Goal: Task Accomplishment & Management: Use online tool/utility

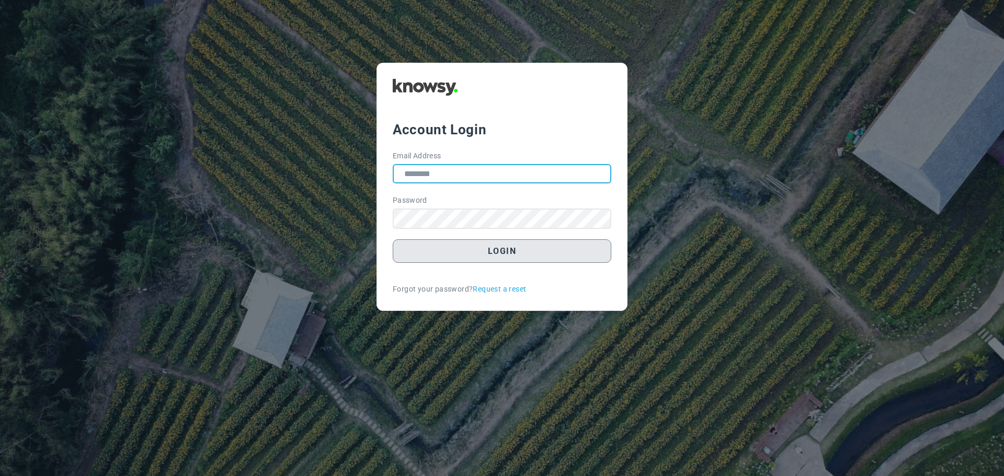
type input "**********"
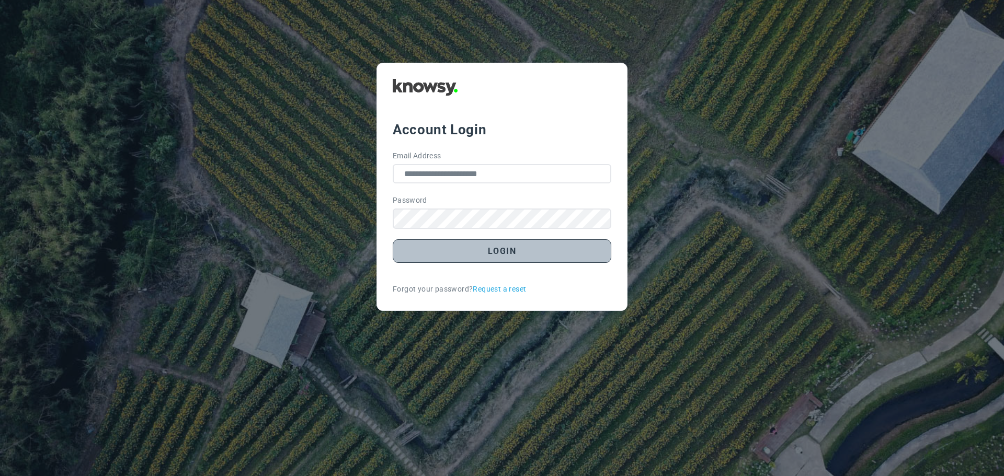
click at [507, 256] on button "Login" at bounding box center [502, 252] width 219 height 24
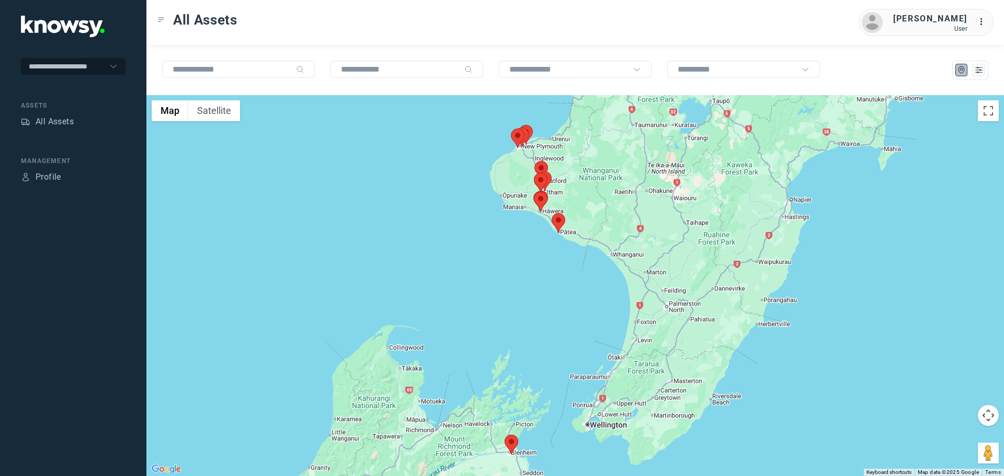
drag, startPoint x: 584, startPoint y: 155, endPoint x: 529, endPoint y: 175, distance: 58.9
click at [535, 161] on area at bounding box center [535, 161] width 0 height 0
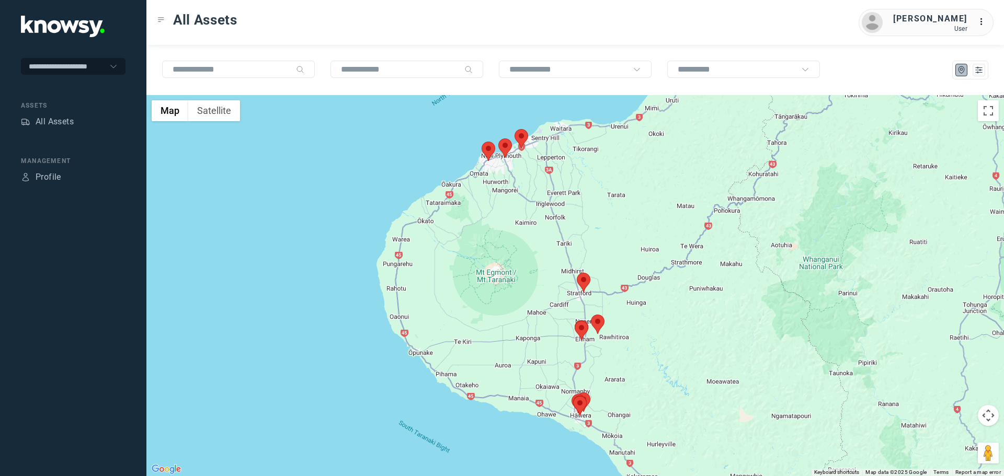
drag, startPoint x: 521, startPoint y: 140, endPoint x: 538, endPoint y: 264, distance: 125.1
click at [538, 264] on div at bounding box center [575, 285] width 858 height 381
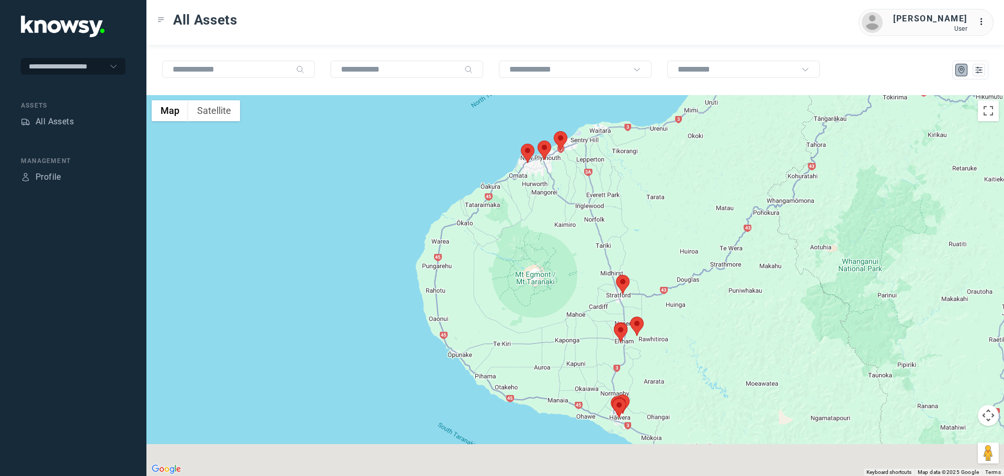
drag, startPoint x: 632, startPoint y: 427, endPoint x: 593, endPoint y: 271, distance: 160.9
click at [593, 272] on div at bounding box center [575, 285] width 858 height 381
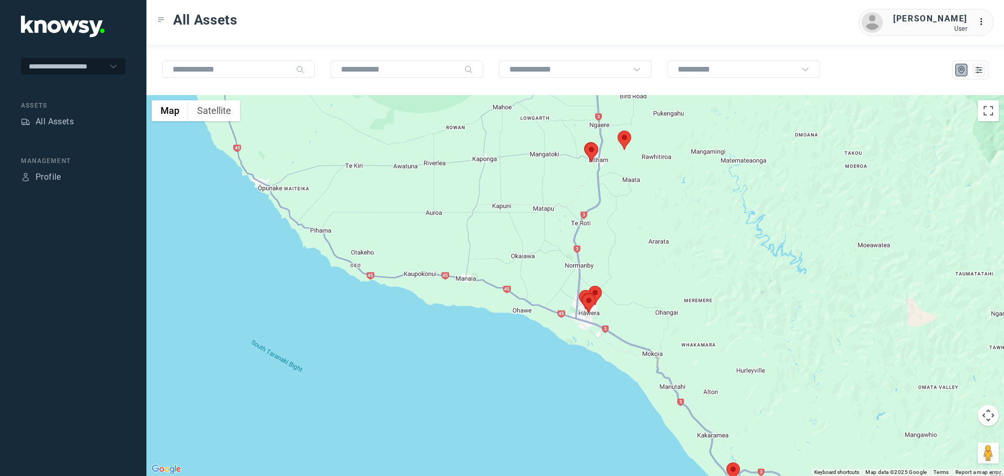
drag, startPoint x: 656, startPoint y: 427, endPoint x: 627, endPoint y: 289, distance: 141.2
click at [627, 291] on div at bounding box center [575, 285] width 858 height 381
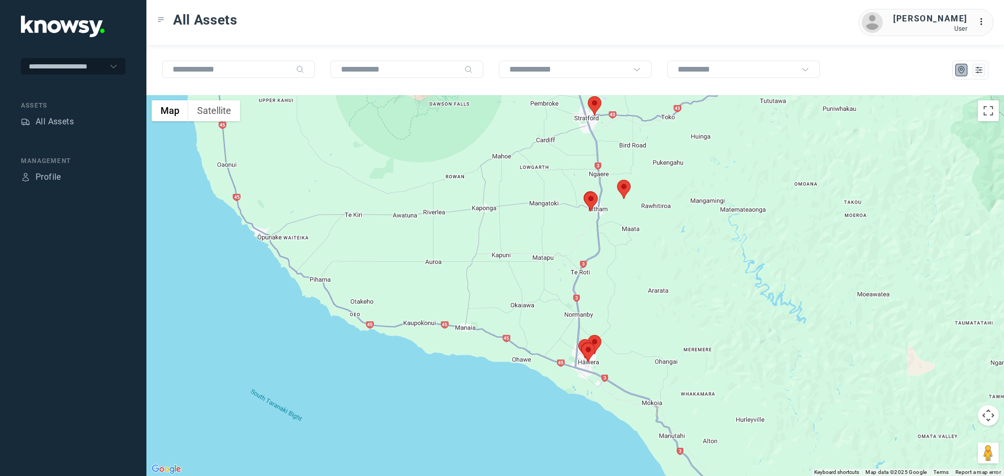
drag, startPoint x: 595, startPoint y: 180, endPoint x: 597, endPoint y: 257, distance: 76.9
click at [597, 257] on div at bounding box center [575, 285] width 858 height 381
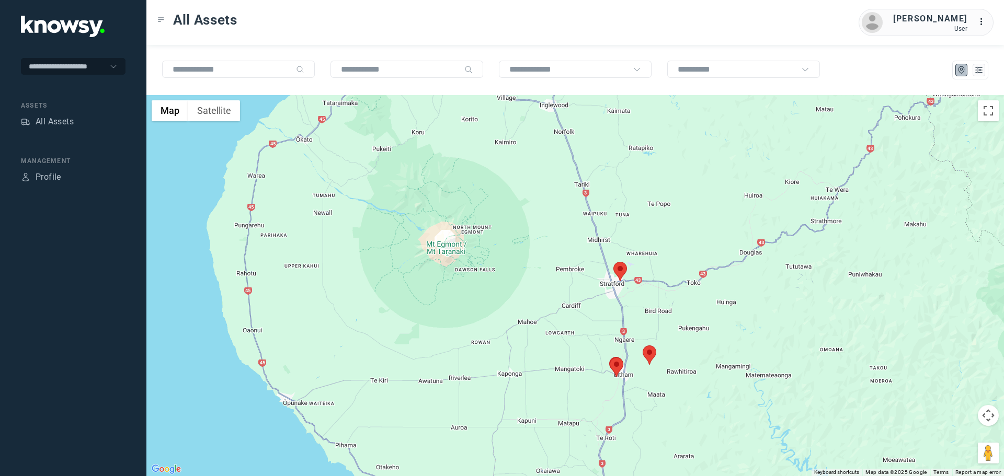
drag, startPoint x: 587, startPoint y: 153, endPoint x: 610, endPoint y: 258, distance: 107.6
click at [610, 258] on div at bounding box center [575, 285] width 858 height 381
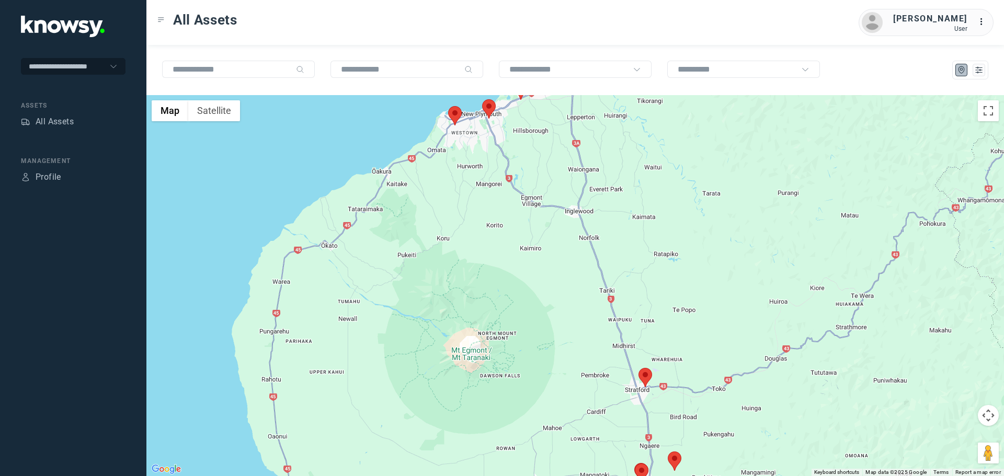
drag, startPoint x: 582, startPoint y: 224, endPoint x: 588, endPoint y: 269, distance: 44.9
click at [591, 266] on div at bounding box center [575, 285] width 858 height 381
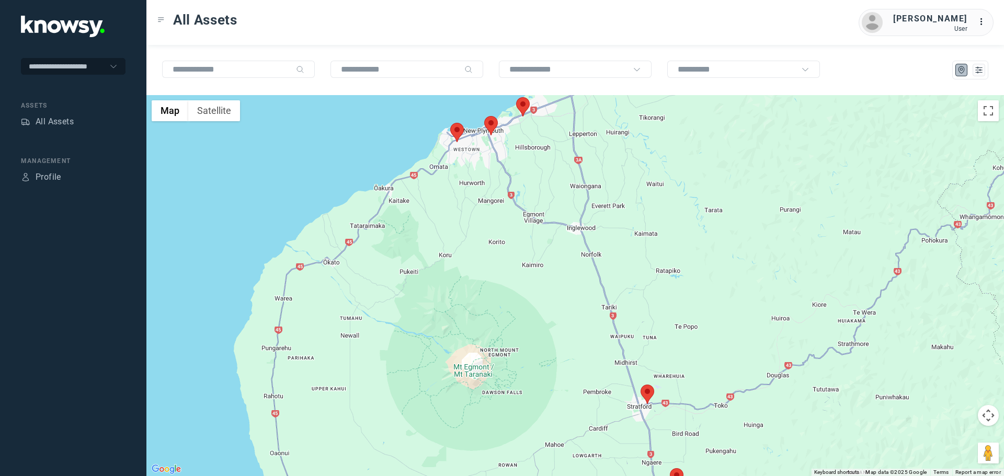
drag, startPoint x: 547, startPoint y: 213, endPoint x: 570, endPoint y: 264, distance: 55.5
click at [570, 264] on div at bounding box center [575, 285] width 858 height 381
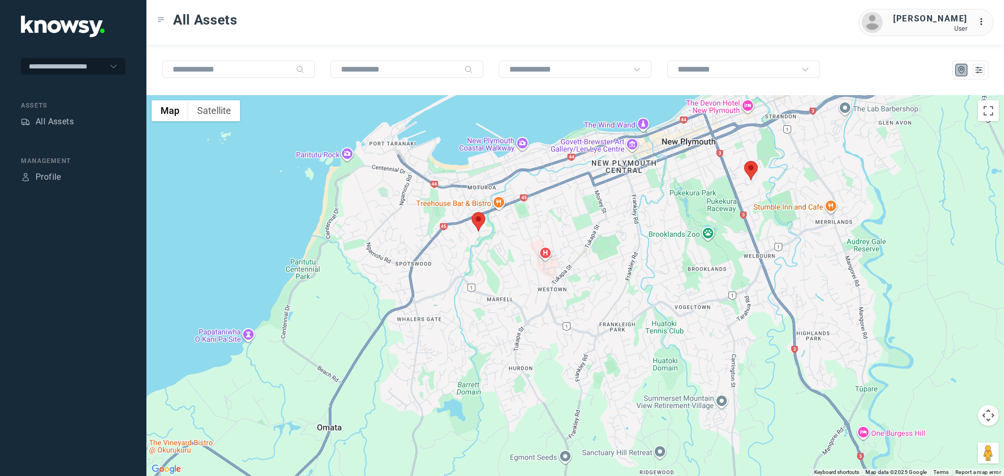
click at [472, 212] on area at bounding box center [472, 212] width 0 height 0
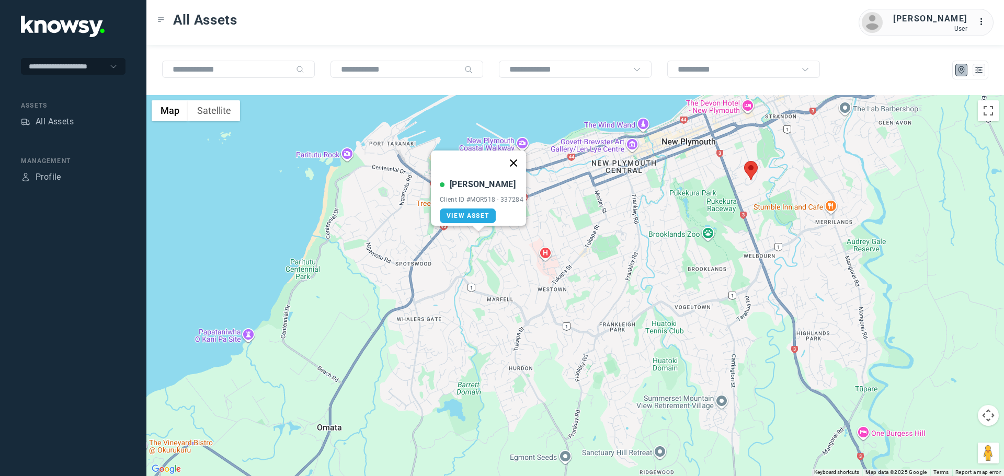
click at [520, 154] on button "Close" at bounding box center [513, 163] width 25 height 25
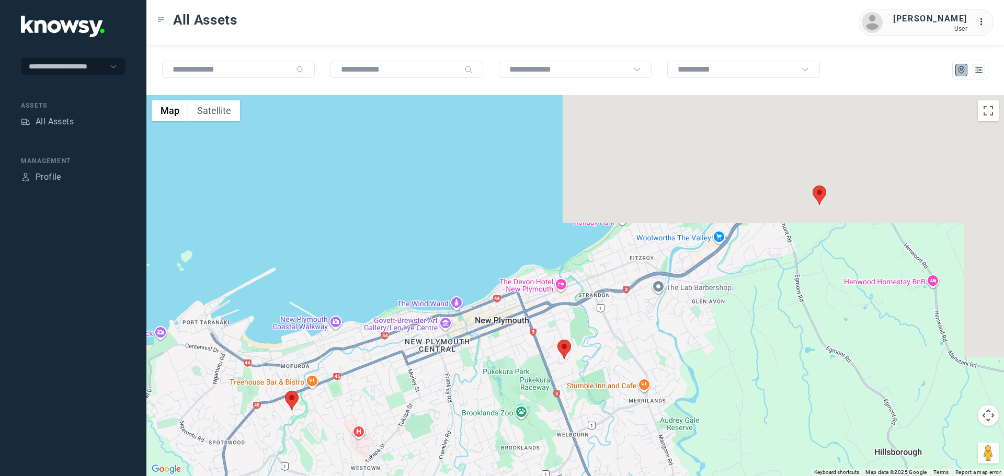
drag, startPoint x: 843, startPoint y: 163, endPoint x: 619, endPoint y: 349, distance: 291.9
click at [619, 349] on div at bounding box center [575, 285] width 858 height 381
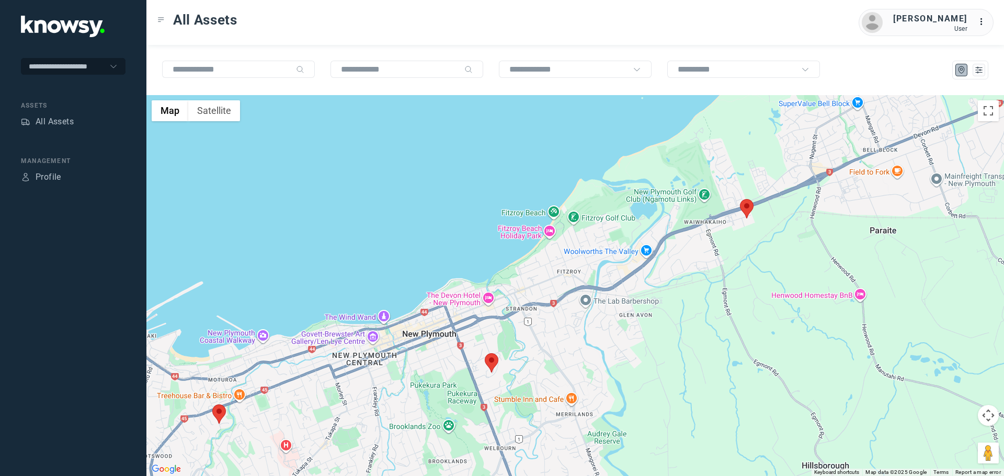
click at [740, 199] on area at bounding box center [740, 199] width 0 height 0
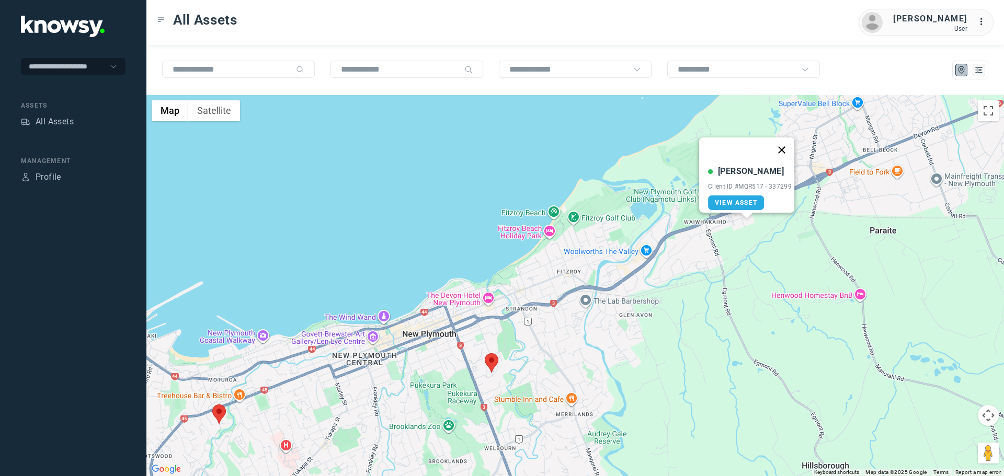
click at [788, 144] on button "Close" at bounding box center [781, 150] width 25 height 25
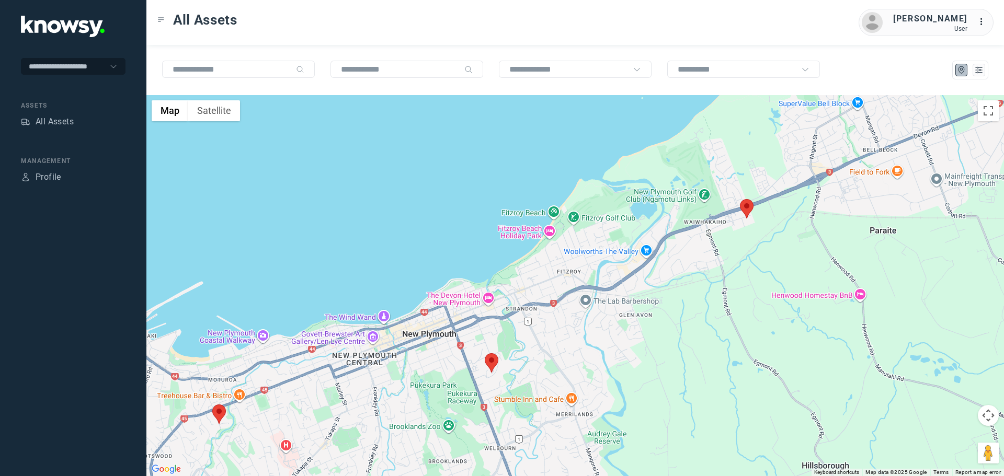
click at [485, 354] on area at bounding box center [485, 354] width 0 height 0
click at [532, 294] on button "Close" at bounding box center [525, 304] width 25 height 25
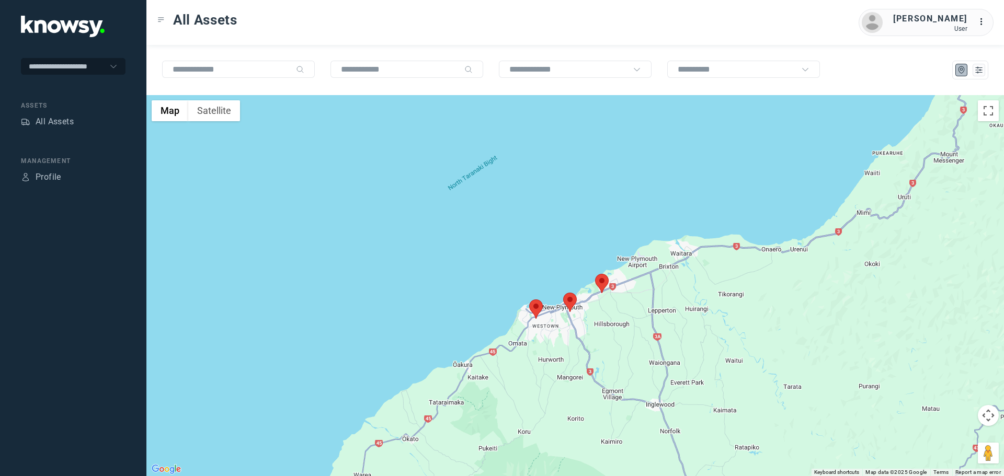
drag, startPoint x: 666, startPoint y: 349, endPoint x: 585, endPoint y: 208, distance: 163.3
click at [585, 209] on div "To navigate, press the arrow keys." at bounding box center [575, 285] width 858 height 381
